Goal: Information Seeking & Learning: Find specific fact

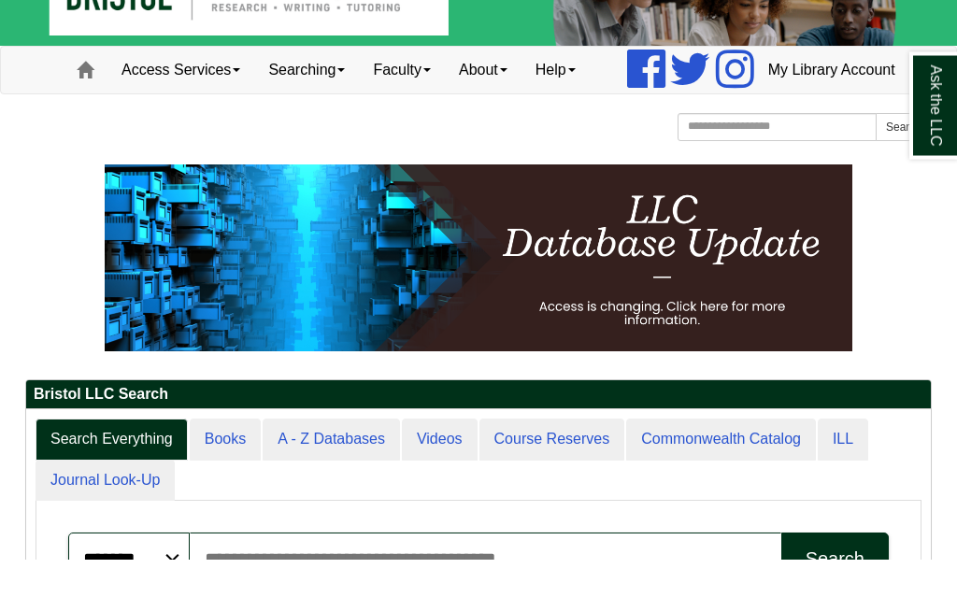
scroll to position [57, 0]
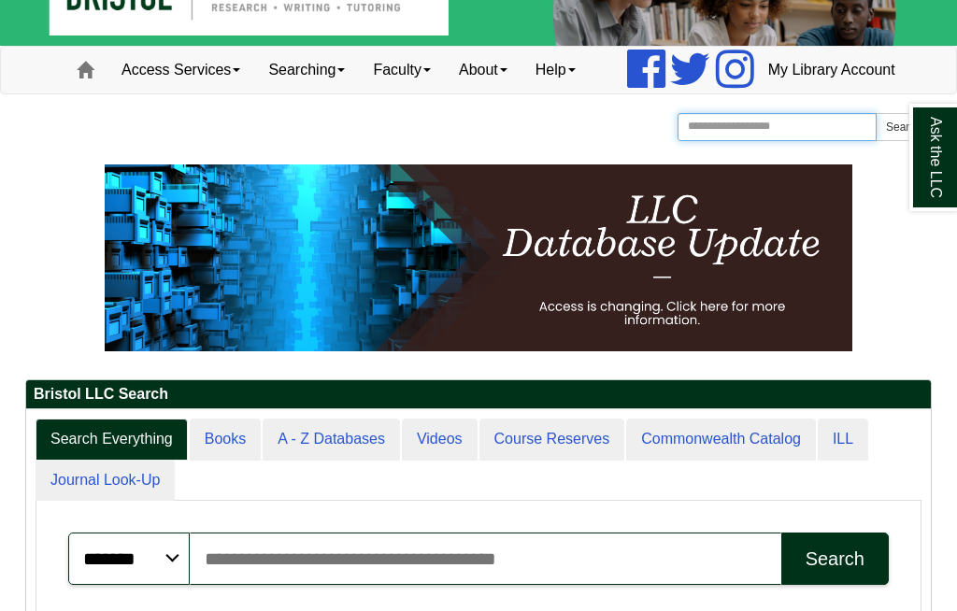
click at [714, 141] on input "Search the Website" at bounding box center [777, 127] width 199 height 28
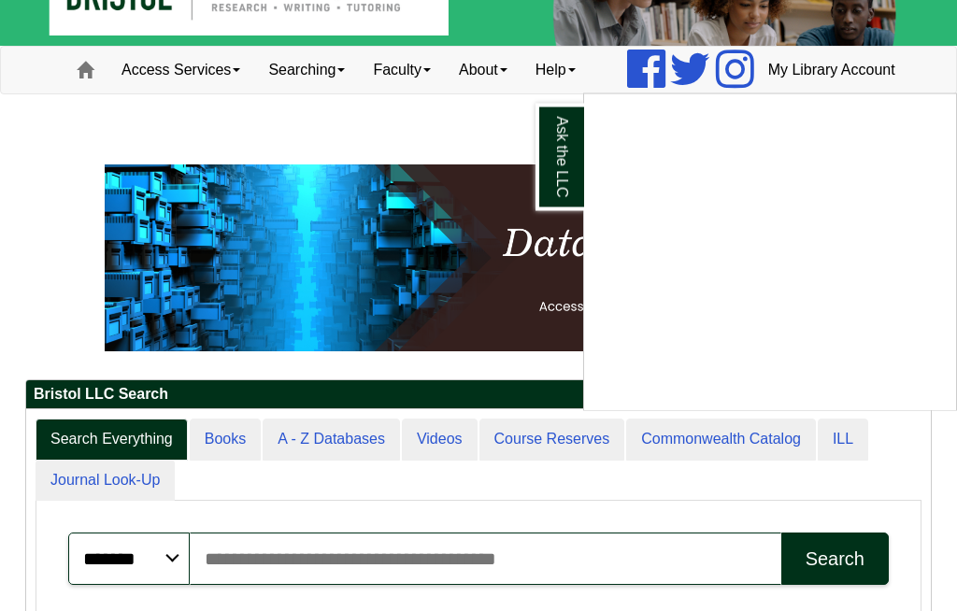
type input "**********"
click at [903, 142] on button "Search" at bounding box center [904, 128] width 56 height 28
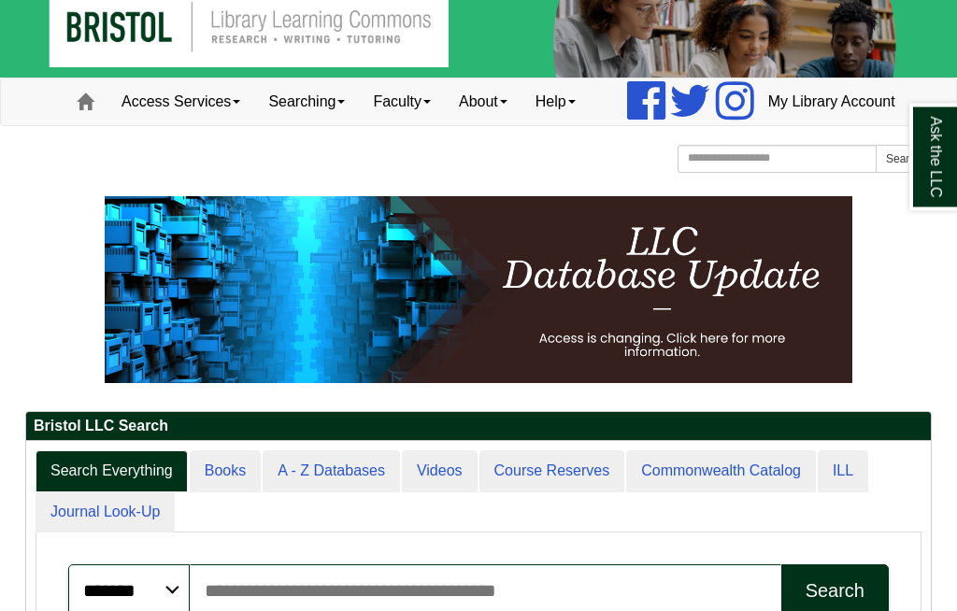
scroll to position [25, 0]
click at [336, 492] on link "A - Z Databases" at bounding box center [331, 471] width 137 height 42
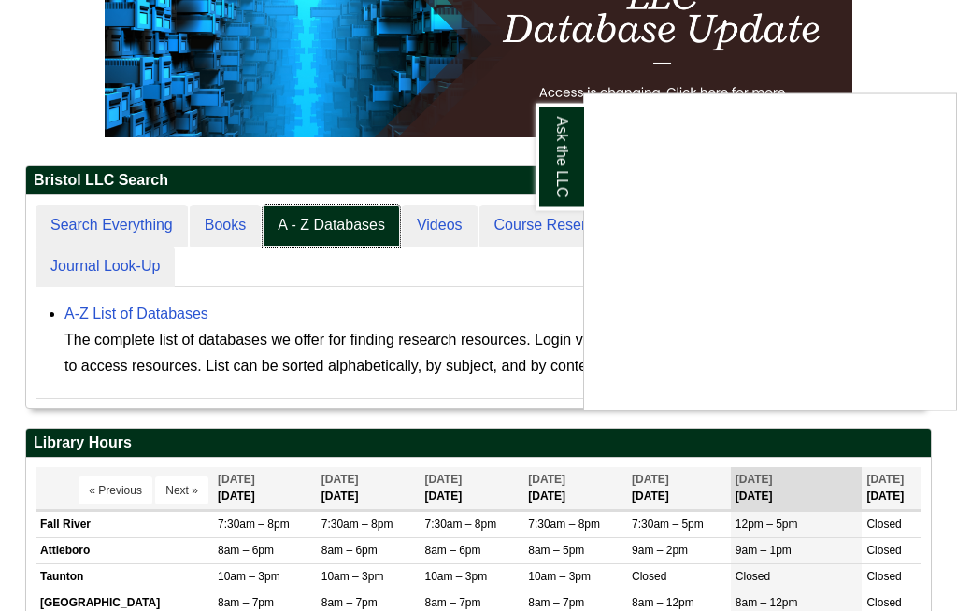
scroll to position [272, 0]
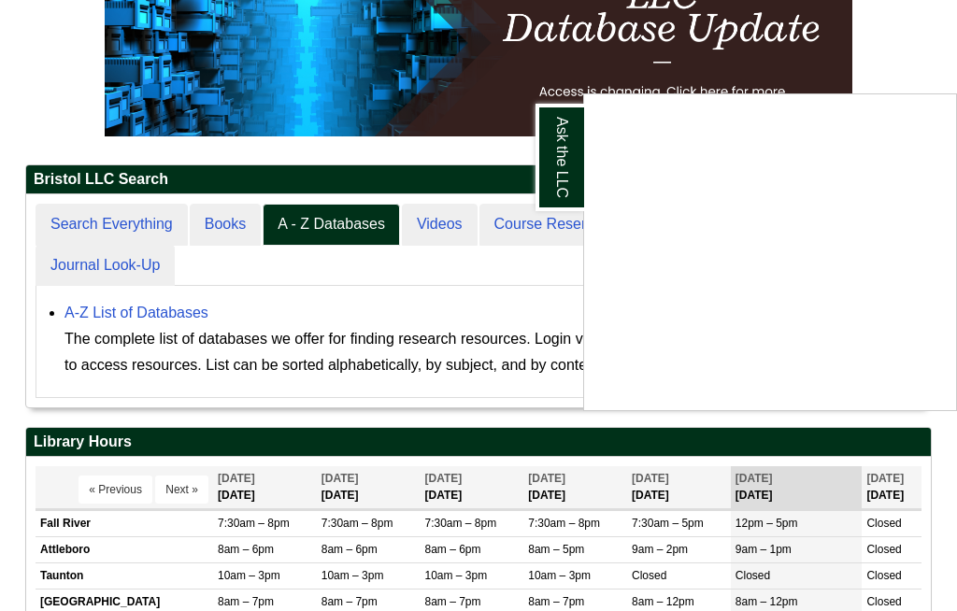
click at [158, 367] on div "Ask the LLC" at bounding box center [478, 305] width 957 height 611
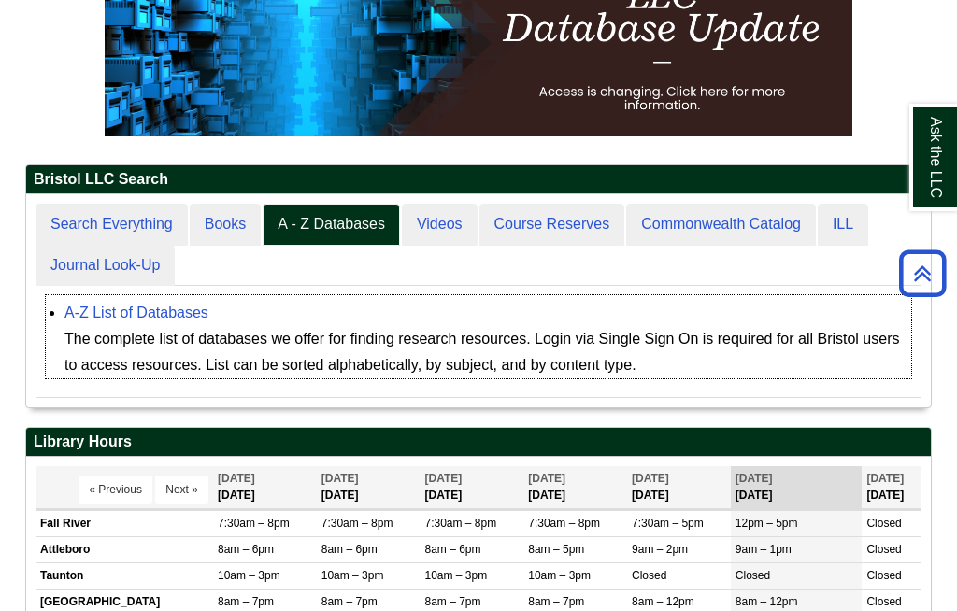
click at [110, 321] on link "A-Z List of Databases" at bounding box center [136, 313] width 144 height 16
